Goal: Find specific page/section: Find specific page/section

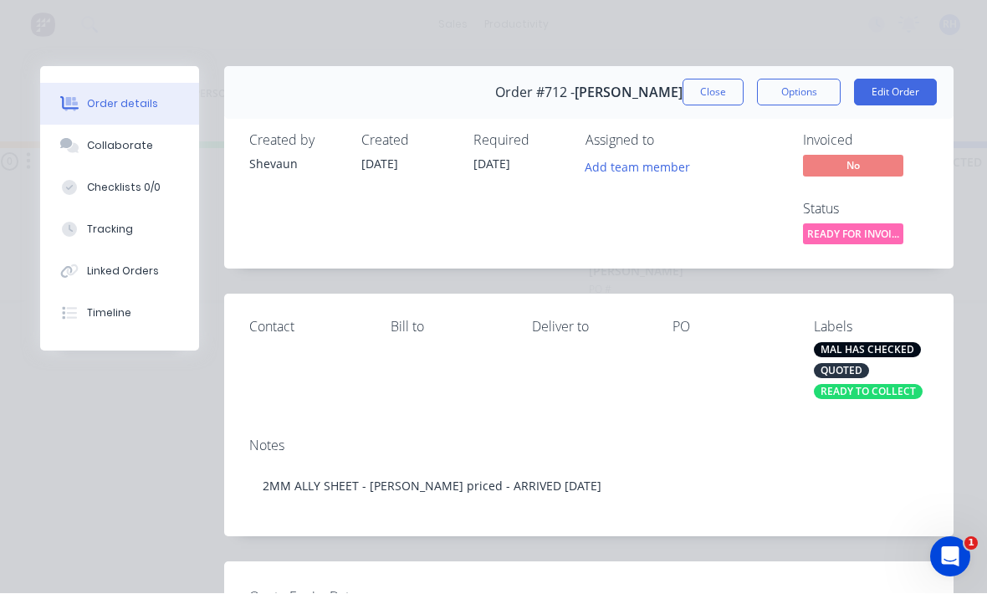
click at [720, 91] on button "Close" at bounding box center [713, 92] width 61 height 27
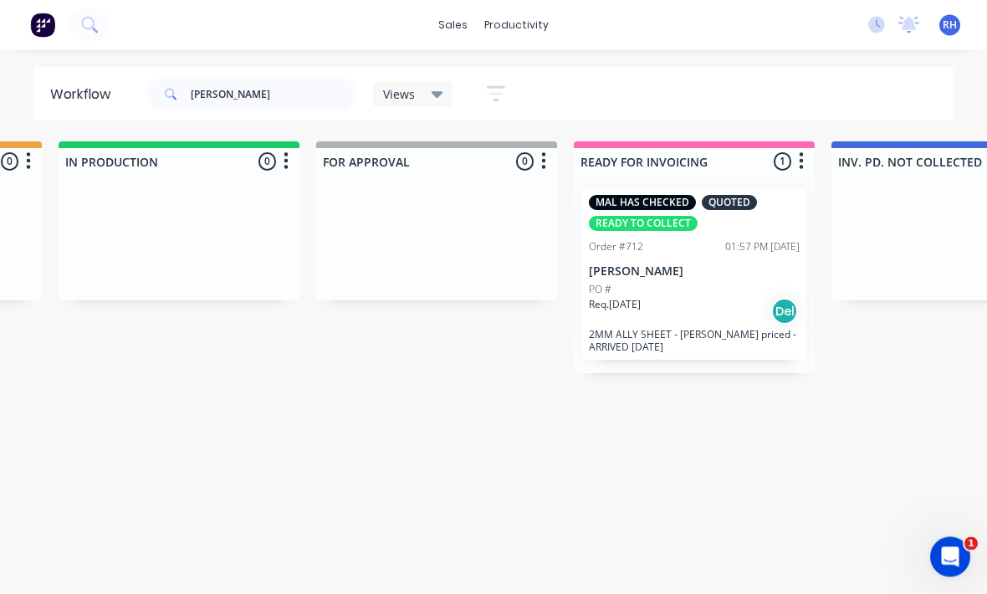
click at [720, 90] on div "[PERSON_NAME] Views Save new view None (Default) edit Active jobs edit Ready fo…" at bounding box center [549, 94] width 811 height 50
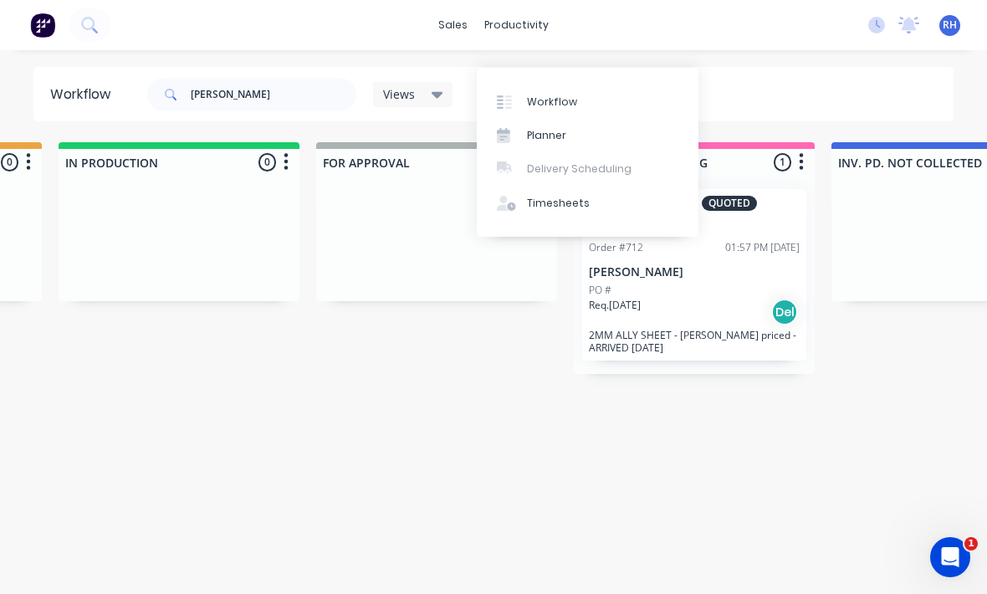
click at [589, 85] on link "Workflow" at bounding box center [588, 101] width 222 height 33
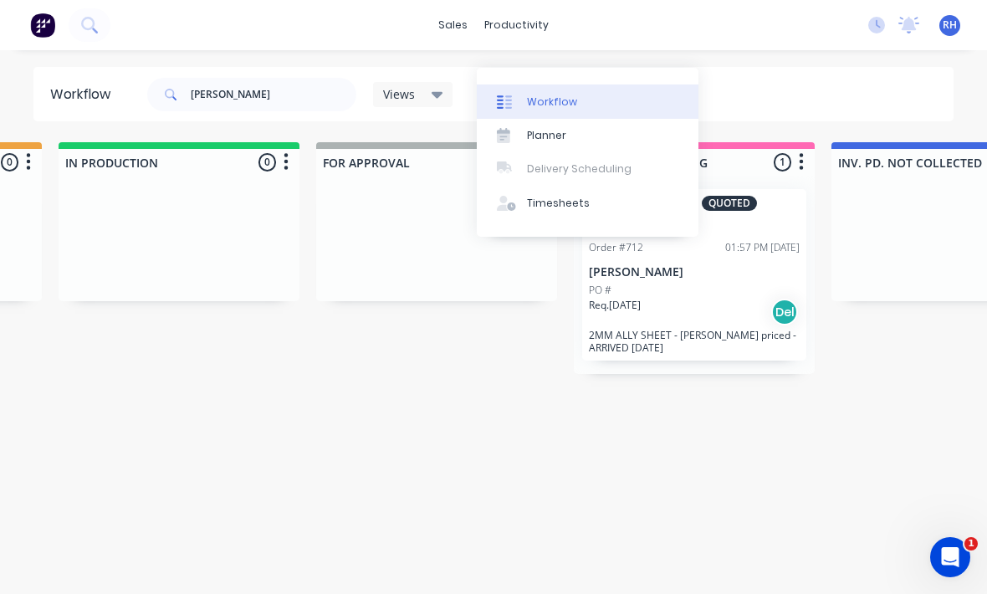
click at [635, 85] on link "Workflow" at bounding box center [588, 101] width 222 height 33
click at [634, 85] on link "Workflow" at bounding box center [588, 101] width 222 height 33
click at [629, 85] on link "Workflow" at bounding box center [588, 101] width 222 height 33
click at [534, 85] on link "Workflow" at bounding box center [588, 101] width 222 height 33
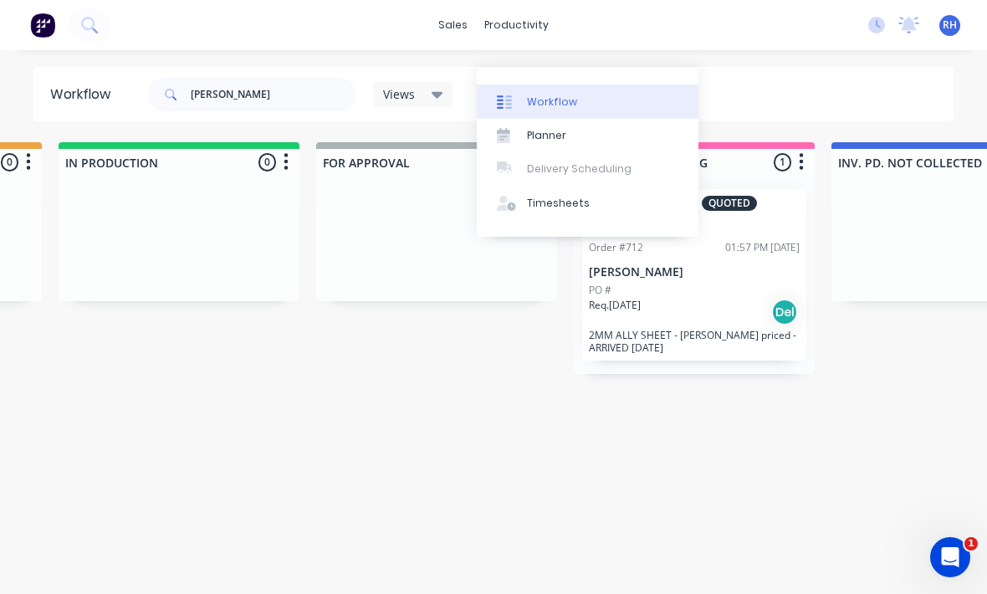
click at [551, 92] on link "Workflow" at bounding box center [588, 101] width 222 height 33
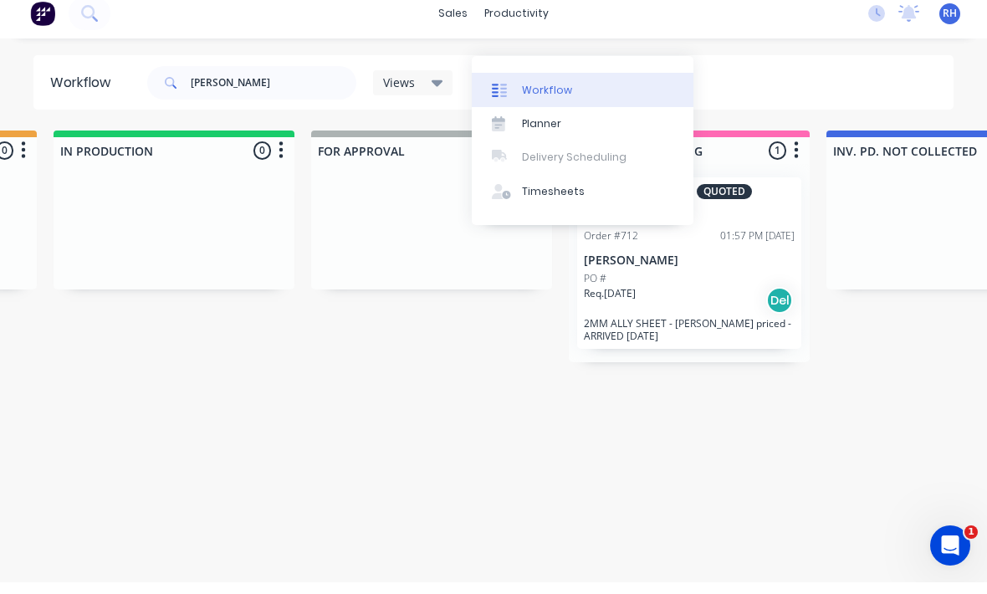
scroll to position [22, 1021]
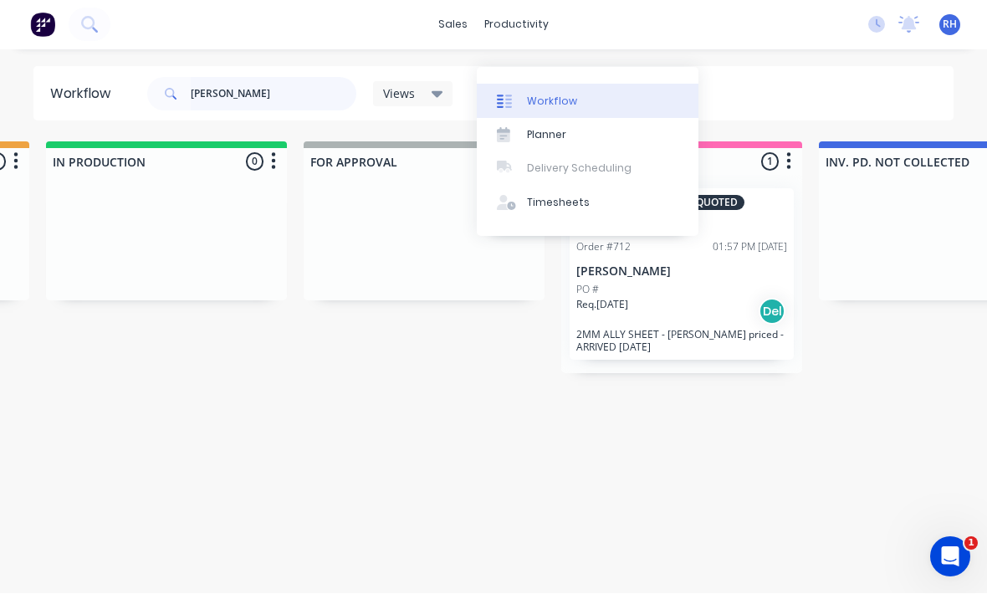
click at [299, 106] on input "[PERSON_NAME]" at bounding box center [274, 94] width 166 height 33
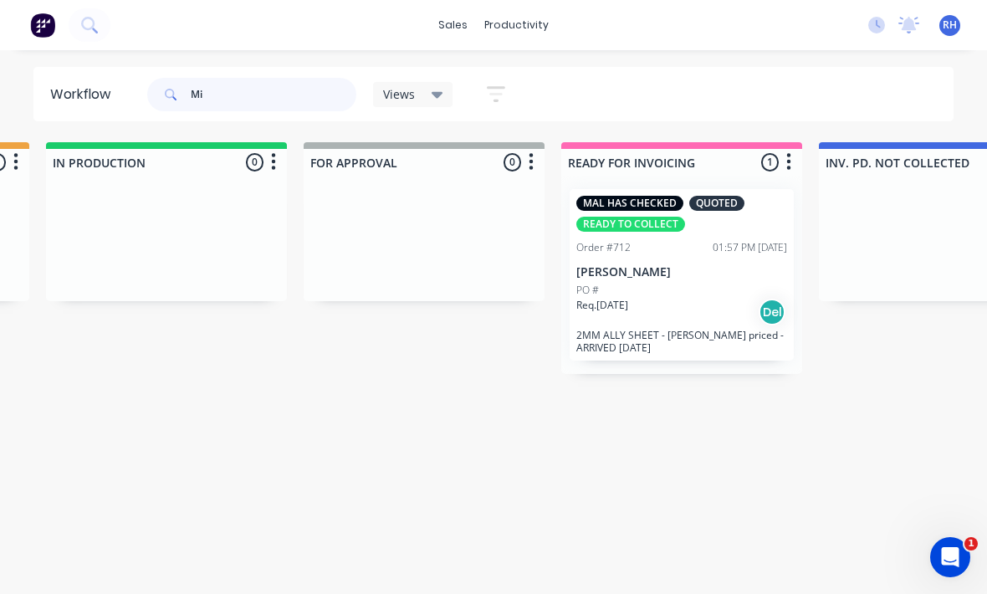
type input "M"
click at [741, 74] on div "Views Save new view None (Default) edit Active jobs edit Ready for PU and Del e…" at bounding box center [549, 94] width 811 height 50
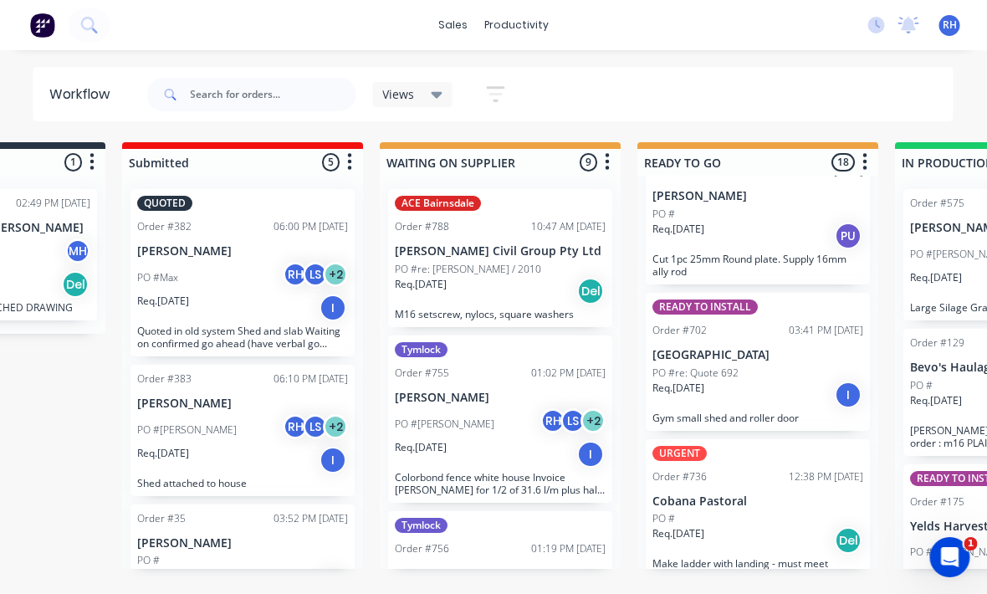
scroll to position [34, 0]
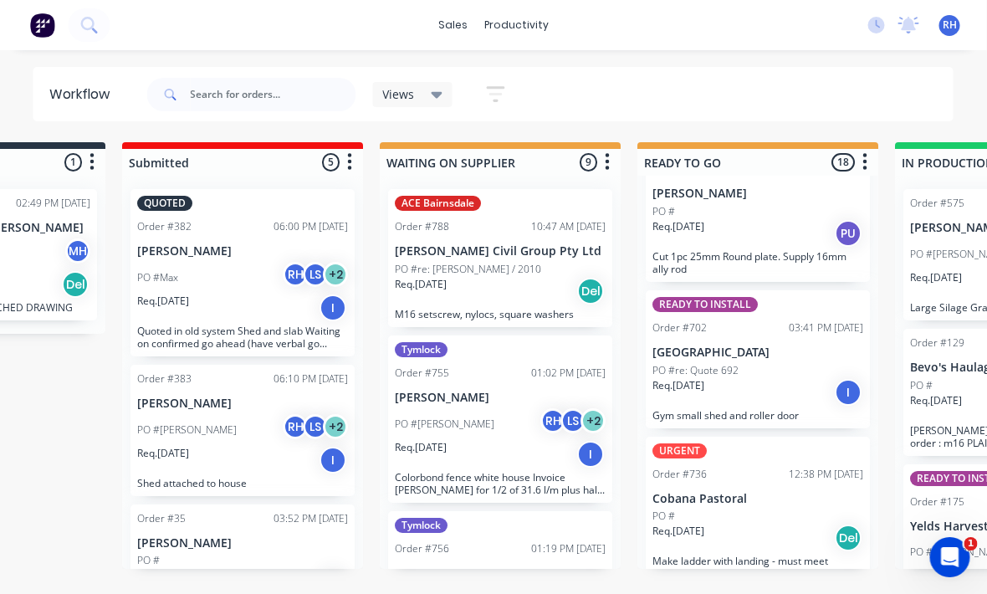
click at [811, 250] on p "Cut 1pc 25mm Round plate. Supply 16mm ally rod" at bounding box center [759, 262] width 211 height 25
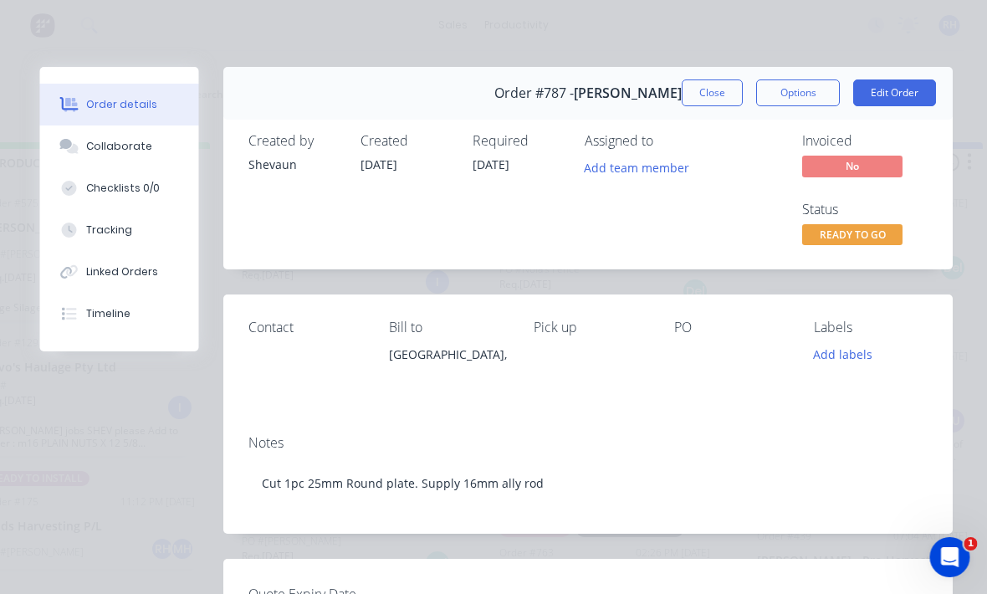
scroll to position [0, 0]
click at [712, 99] on button "Close" at bounding box center [713, 92] width 61 height 27
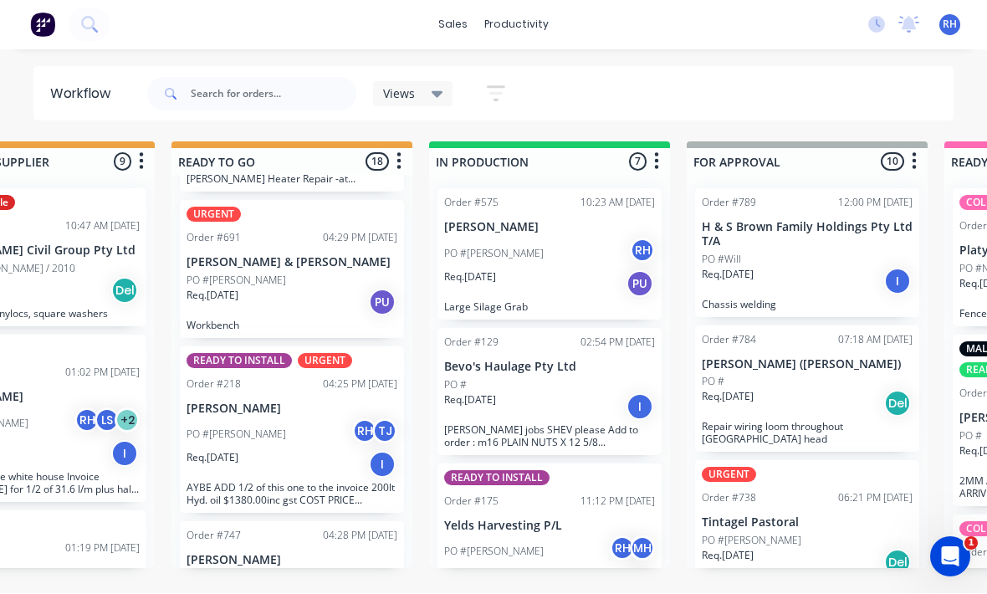
scroll to position [750, 0]
click at [321, 318] on p "Workbench" at bounding box center [292, 324] width 211 height 13
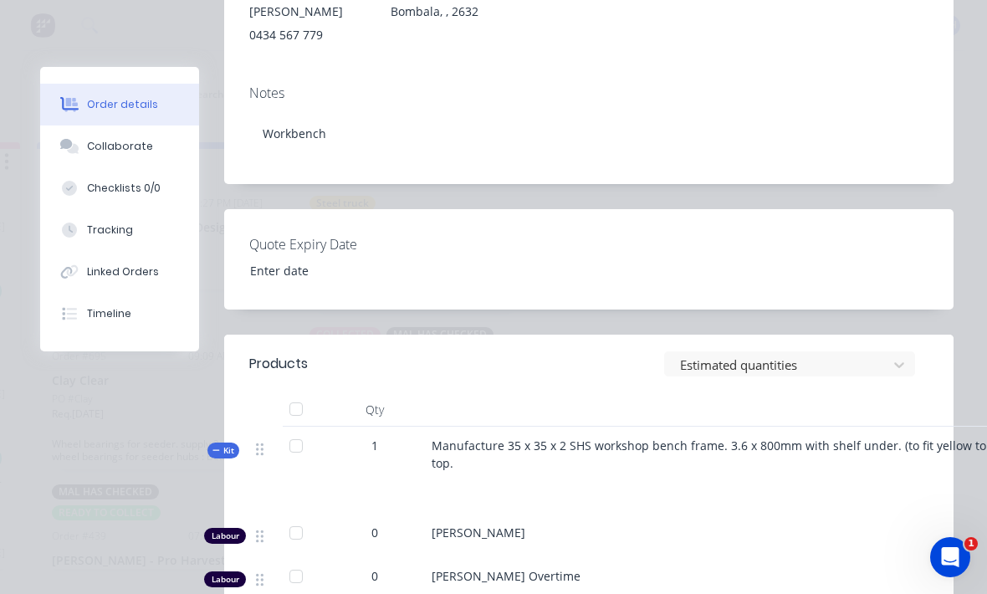
scroll to position [358, 0]
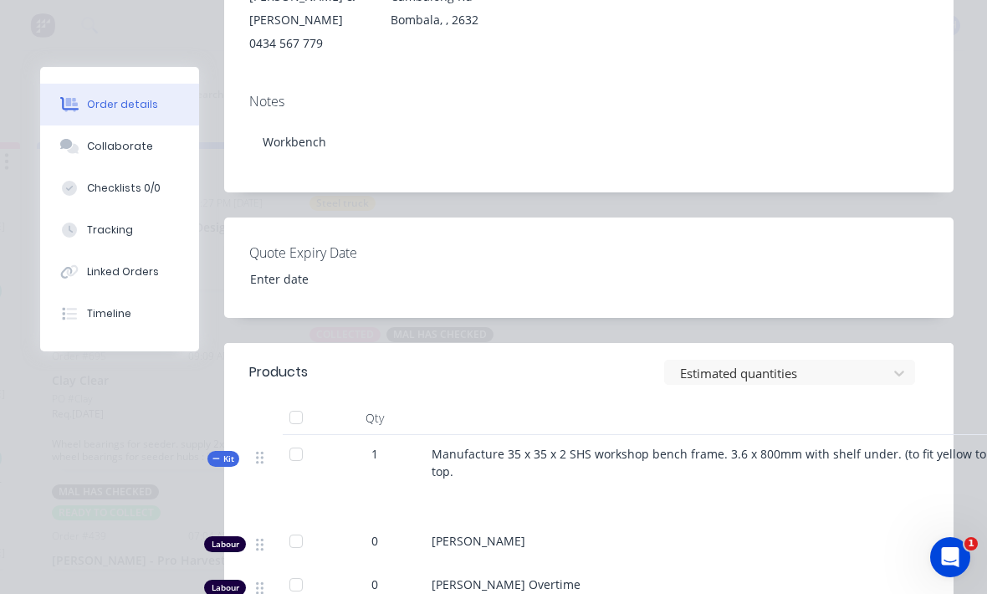
click at [87, 149] on div "Collaborate" at bounding box center [120, 146] width 66 height 15
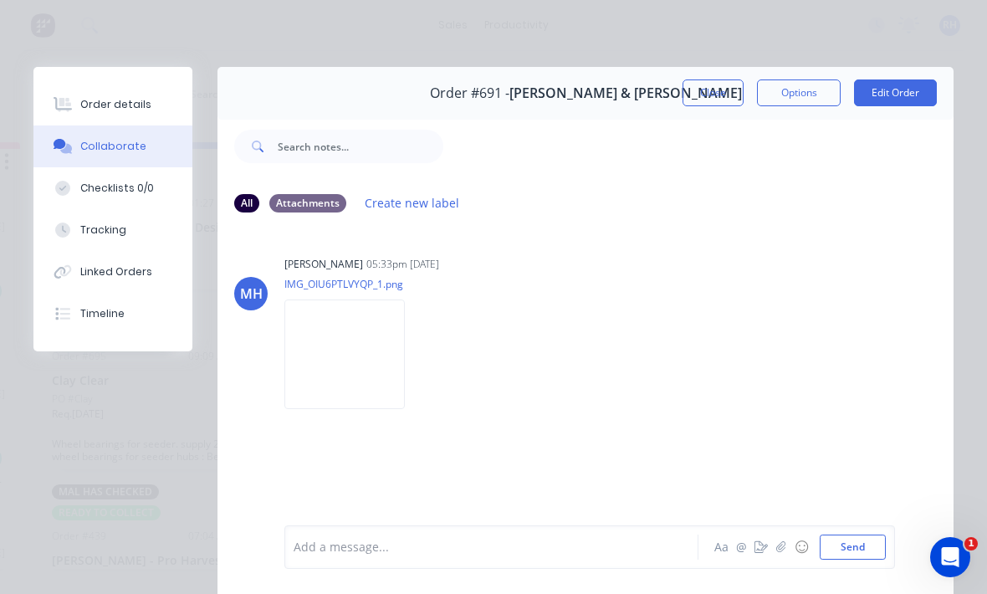
click at [341, 351] on img at bounding box center [345, 355] width 120 height 110
